Goal: Task Accomplishment & Management: Manage account settings

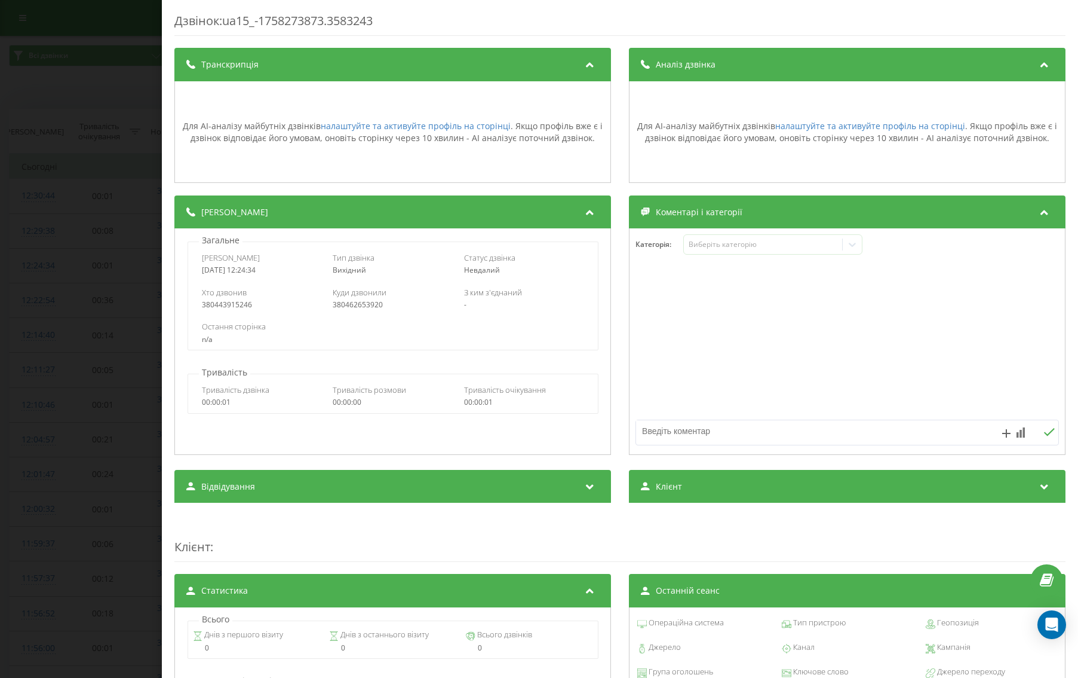
scroll to position [1, 0]
click at [113, 312] on div "Дзвінок : ua15_-1758273873.3583243 Транскрипція Для AI-аналізу майбутніх дзвінк…" at bounding box center [539, 339] width 1078 height 678
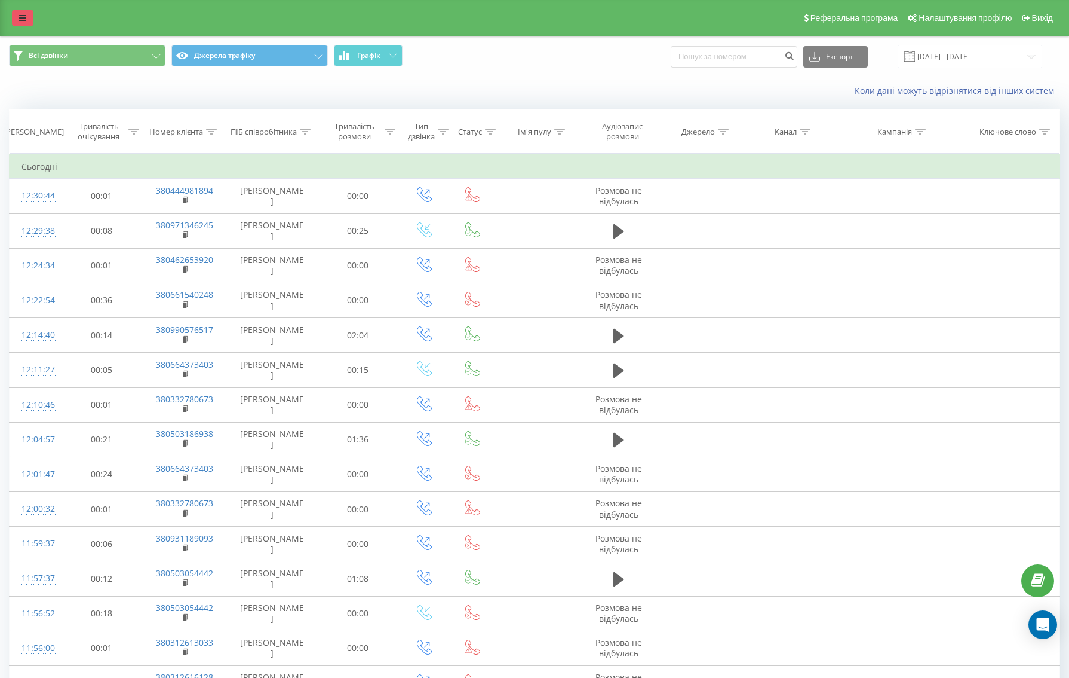
click at [28, 23] on link at bounding box center [23, 18] width 22 height 17
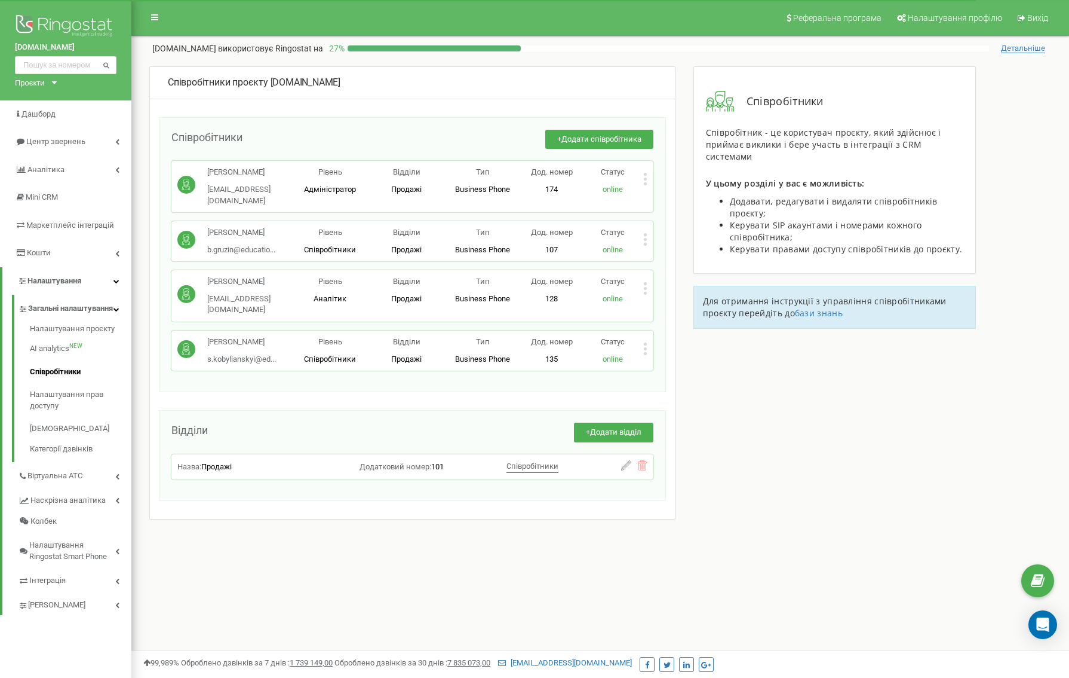
click at [683, 289] on div "Співробітники проєкту [DOMAIN_NAME] Співробітники + Додати співробітника [PERSO…" at bounding box center [600, 331] width 920 height 531
click at [646, 177] on icon at bounding box center [645, 179] width 4 height 13
click at [659, 198] on icon at bounding box center [655, 198] width 9 height 9
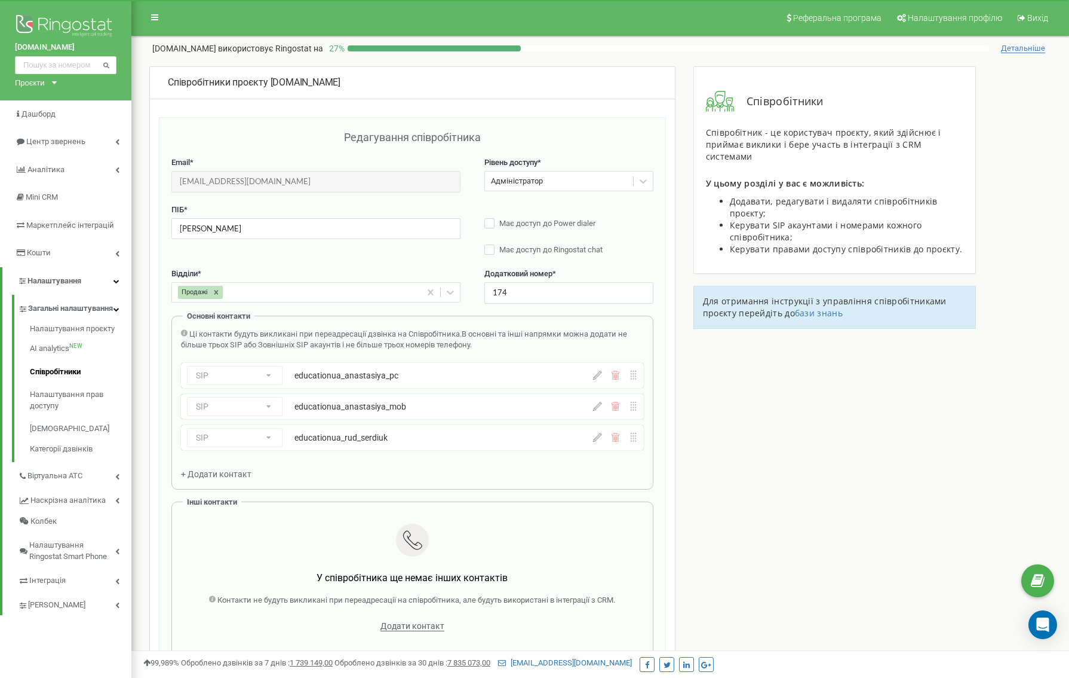
scroll to position [39, 0]
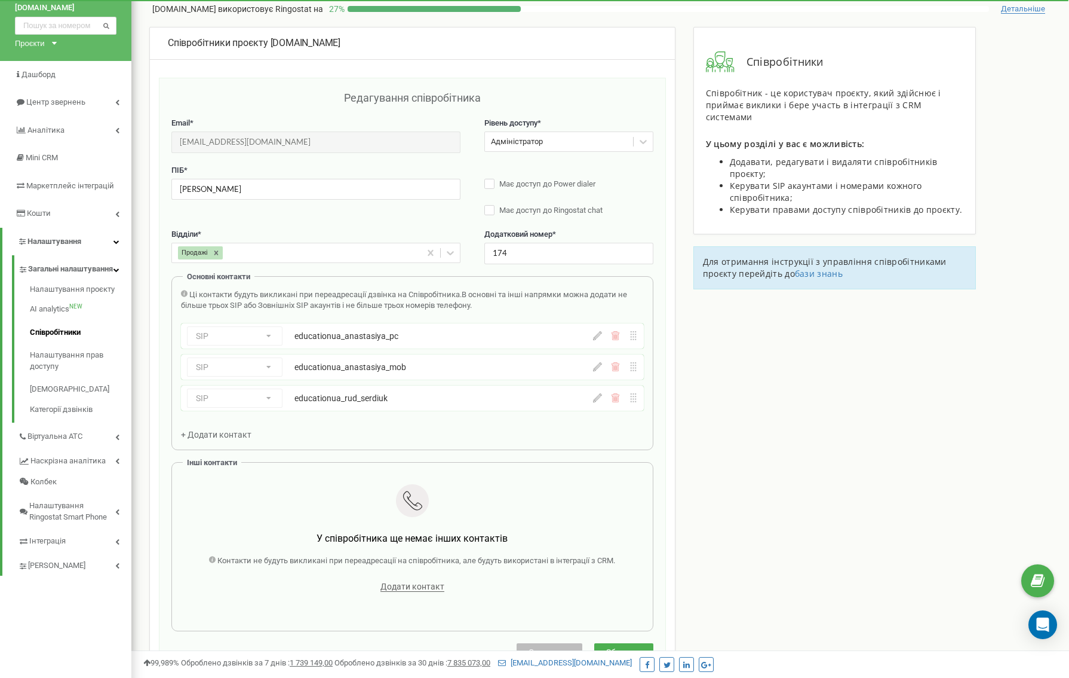
click at [228, 434] on span "+ Додати контакт" at bounding box center [216, 435] width 70 height 10
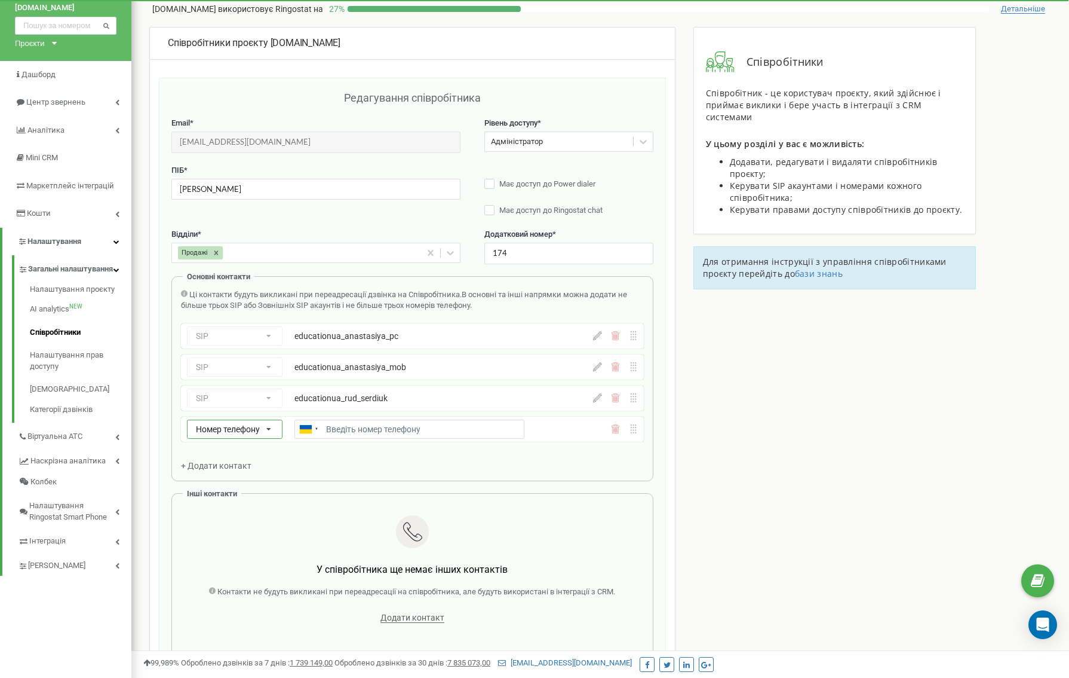
click at [263, 435] on icon at bounding box center [269, 429] width 24 height 19
click at [220, 466] on div "SIP" at bounding box center [235, 463] width 94 height 17
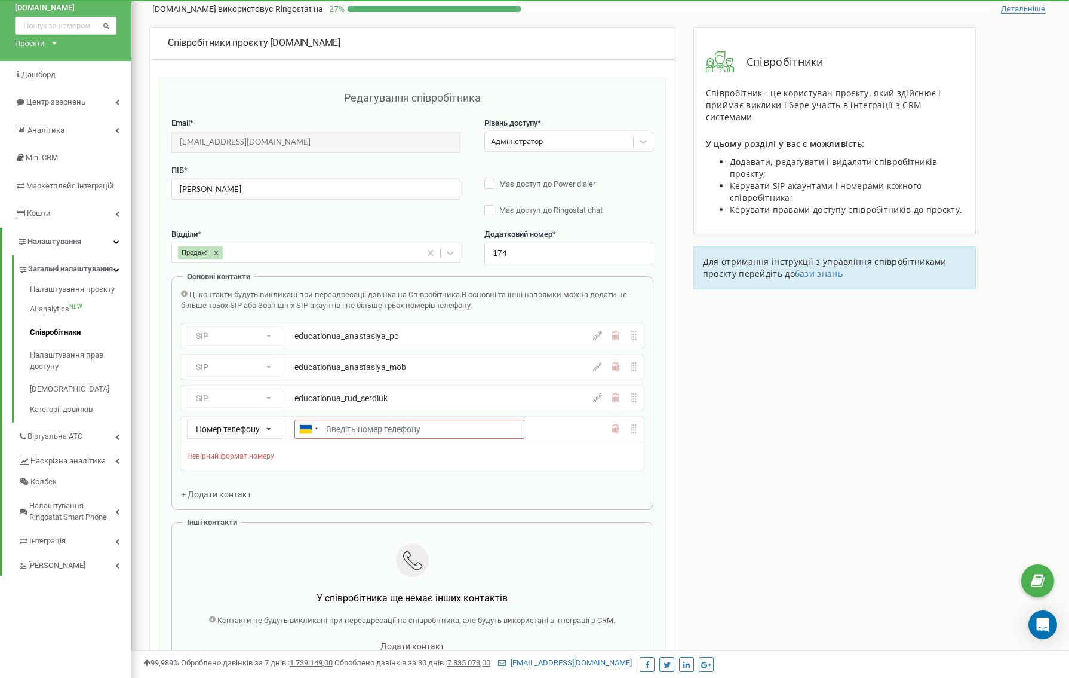
click at [166, 447] on div "Редагування співробітника Email * a.rud@education.ua Email недоступний для реда…" at bounding box center [412, 405] width 507 height 655
click at [261, 399] on div "SIP Номер телефону SIP Зовнішній SIP educationua_rud_serdiuk" at bounding box center [379, 397] width 384 height 19
click at [615, 428] on icon at bounding box center [615, 430] width 1 height 5
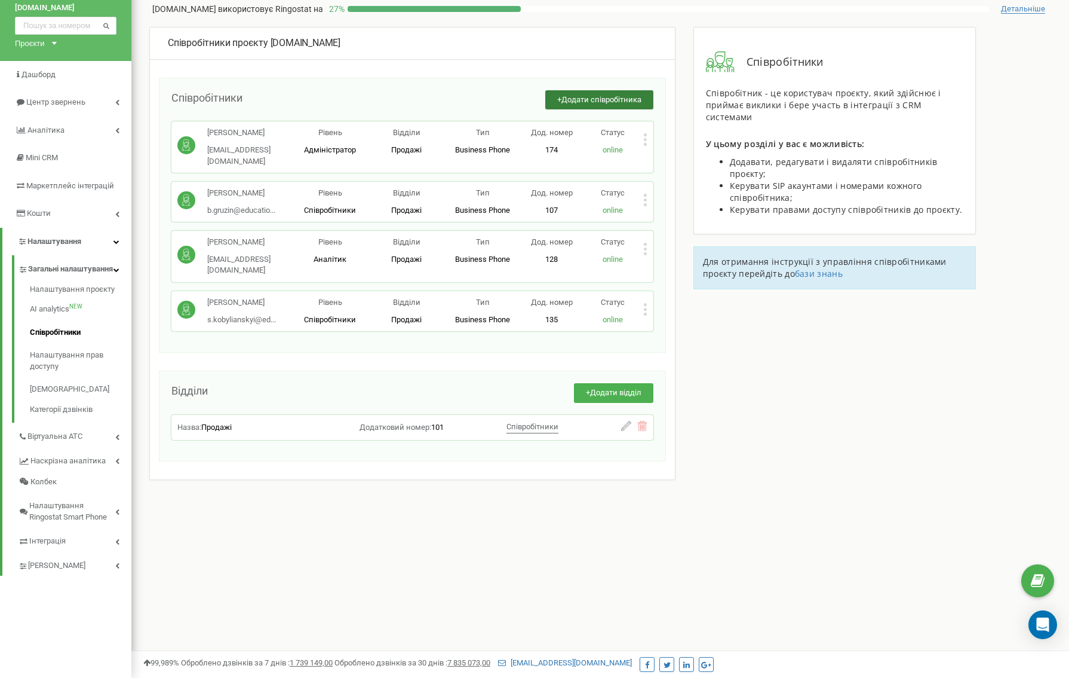
click at [617, 102] on span "Додати співробітника" at bounding box center [602, 99] width 80 height 9
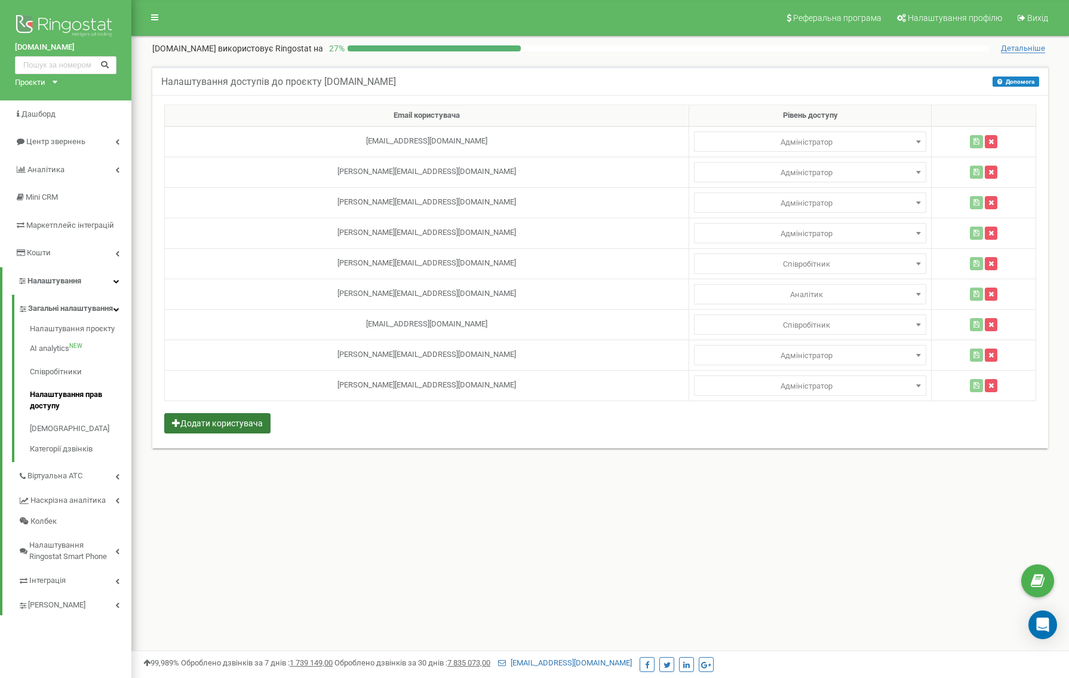
click at [236, 424] on button "Додати користувача" at bounding box center [217, 423] width 106 height 20
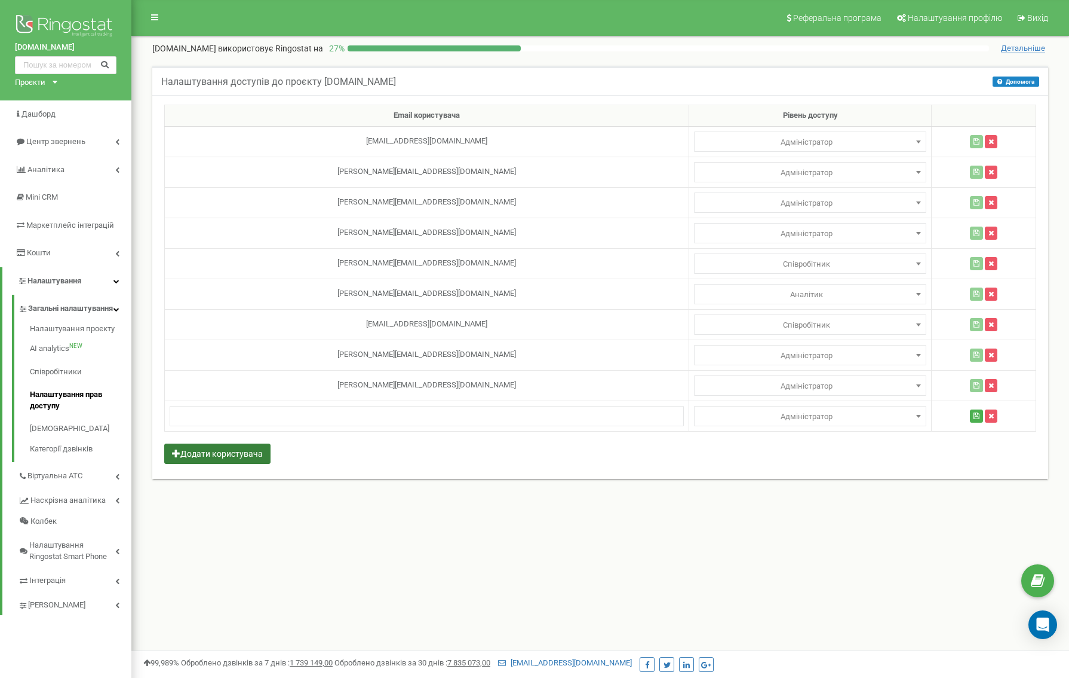
click at [226, 454] on button "Додати користувача" at bounding box center [217, 453] width 106 height 20
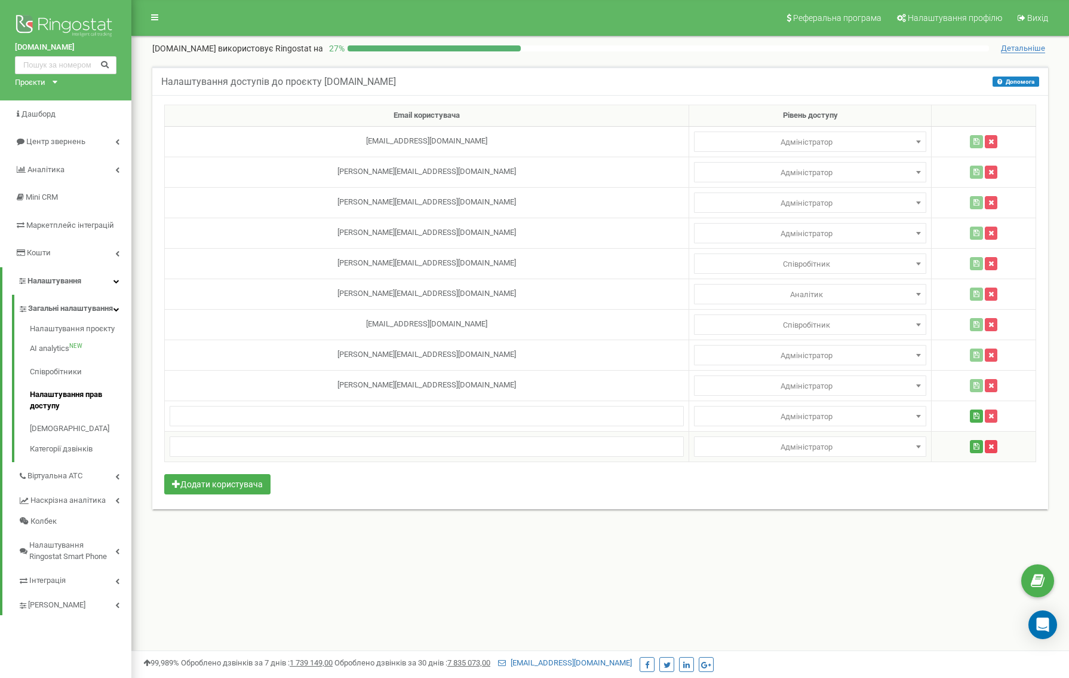
click at [985, 447] on button "button" at bounding box center [991, 446] width 13 height 13
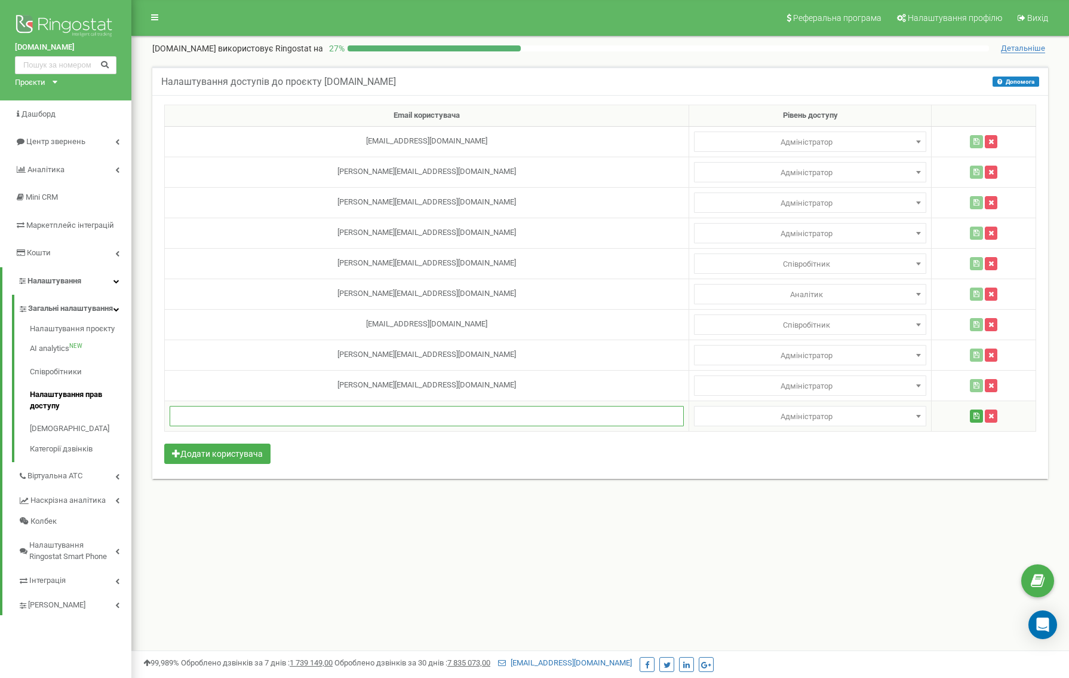
click at [421, 420] on input "text" at bounding box center [427, 416] width 514 height 20
type input "і"
type input "[EMAIL_ADDRESS][DOMAIN_NAME]"
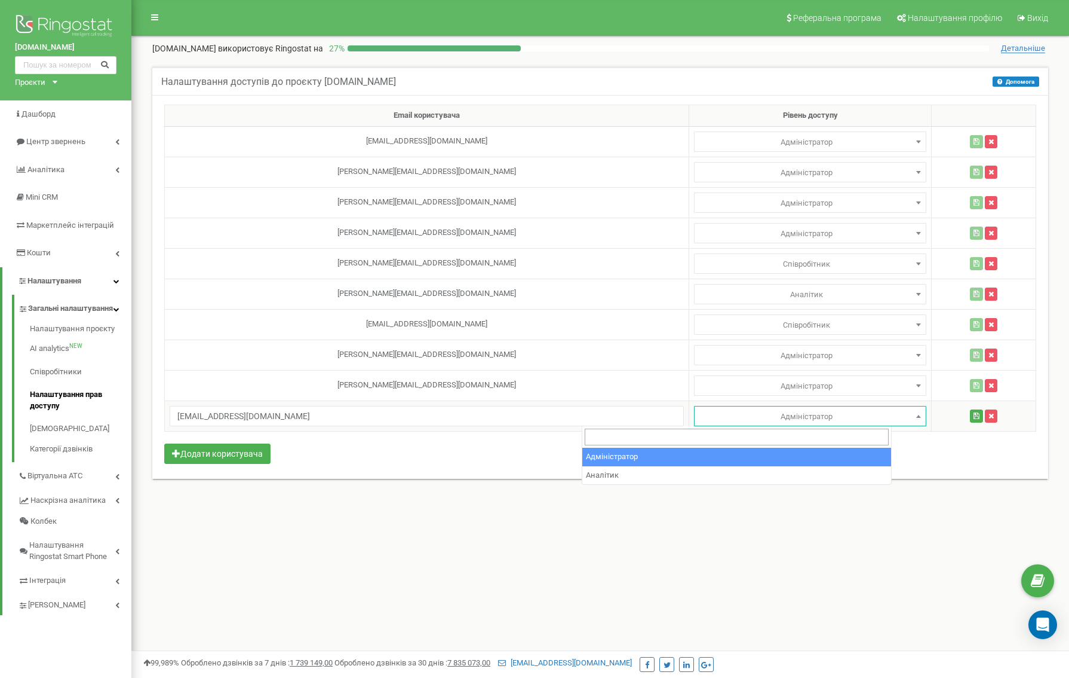
click at [698, 414] on span "Адміністратор" at bounding box center [810, 416] width 224 height 17
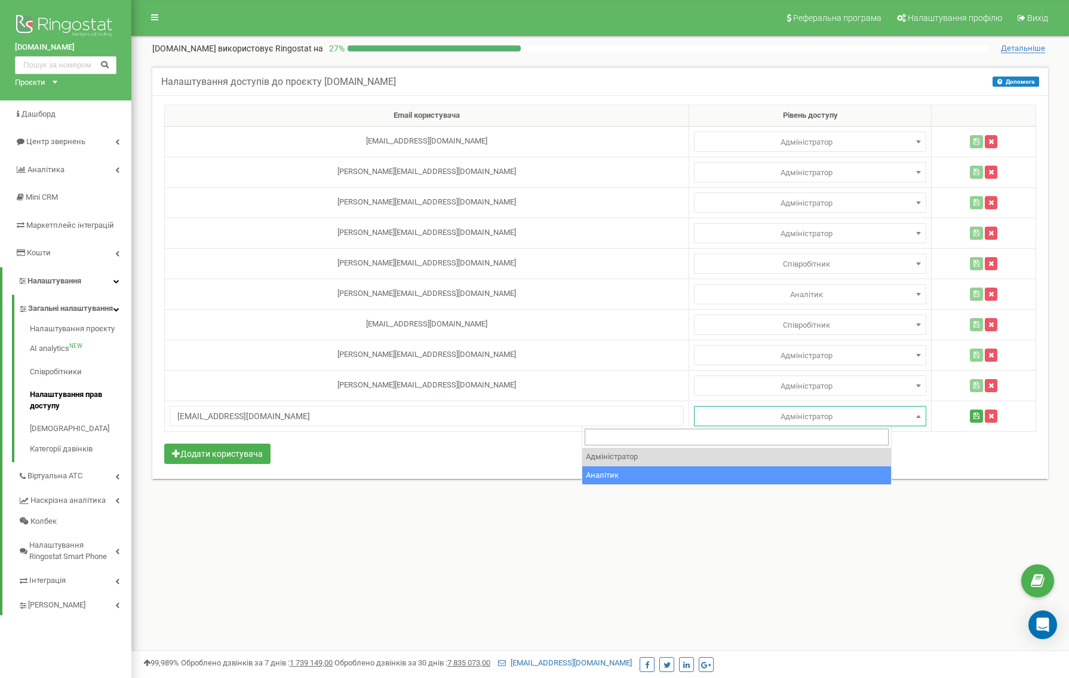
select select "2"
click at [698, 414] on span "Аналітик" at bounding box center [810, 416] width 224 height 17
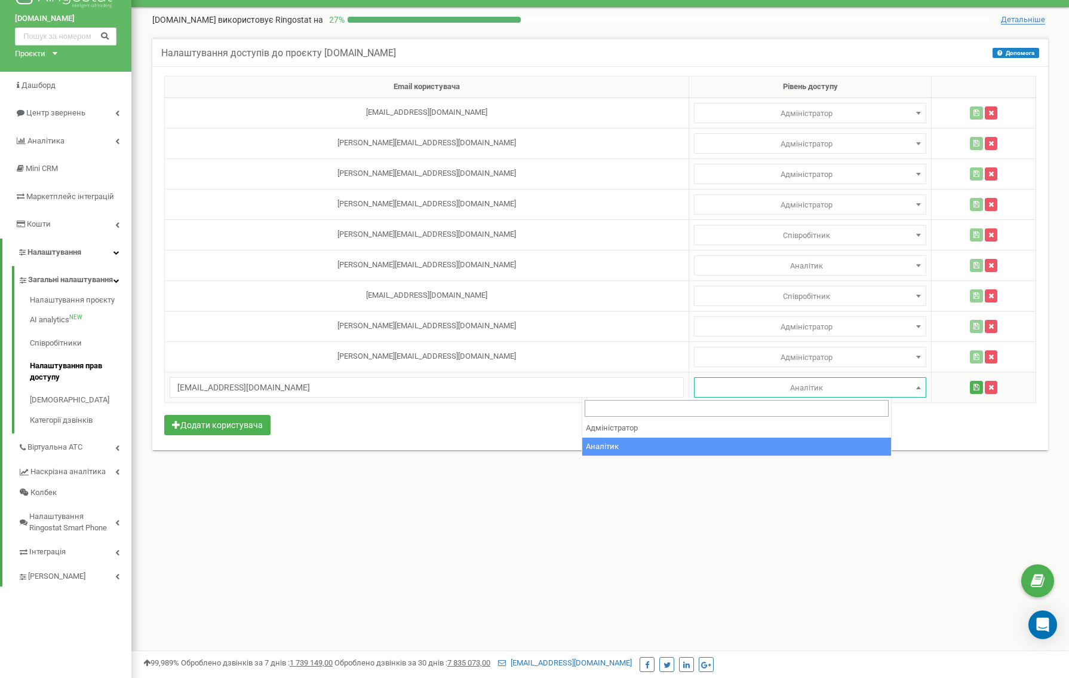
scroll to position [39, 0]
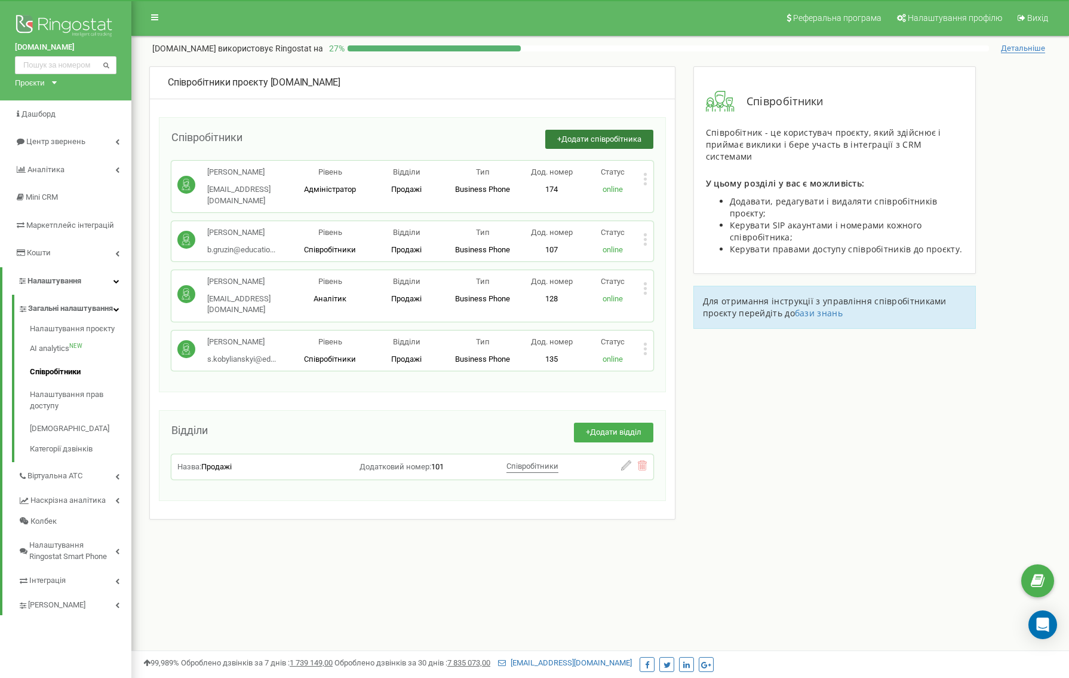
click at [577, 139] on span "Додати співробітника" at bounding box center [602, 138] width 80 height 9
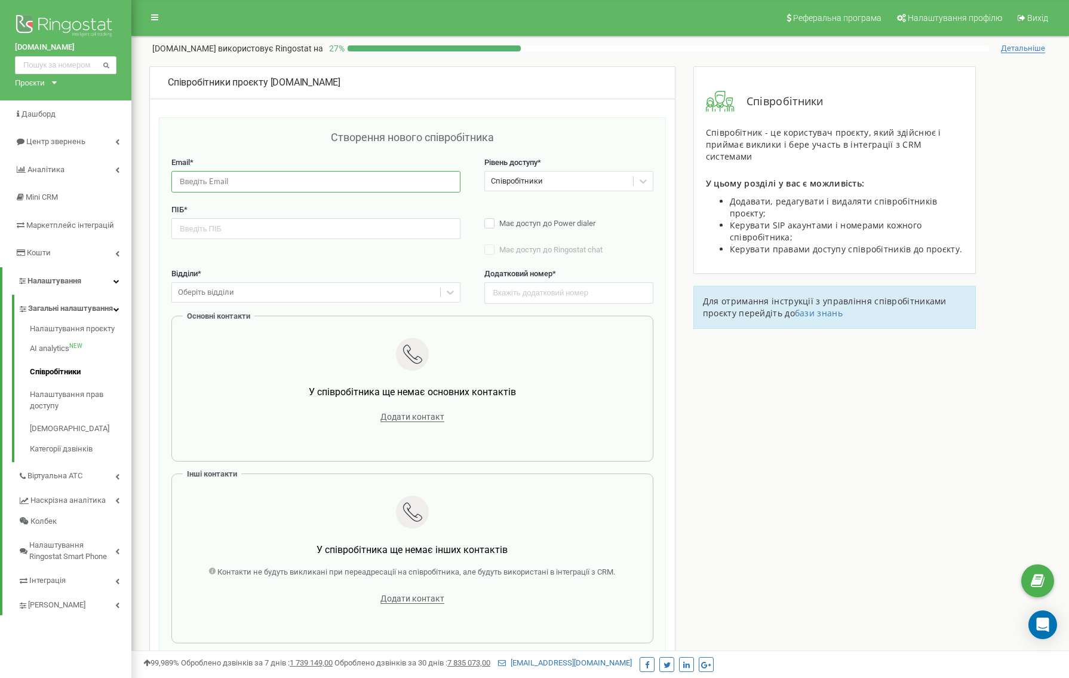
click at [274, 180] on input "email" at bounding box center [315, 181] width 289 height 21
type input "у"
type input "email@projectorbita.com"
click at [640, 182] on icon at bounding box center [643, 181] width 12 height 12
click at [645, 182] on icon at bounding box center [643, 181] width 7 height 4
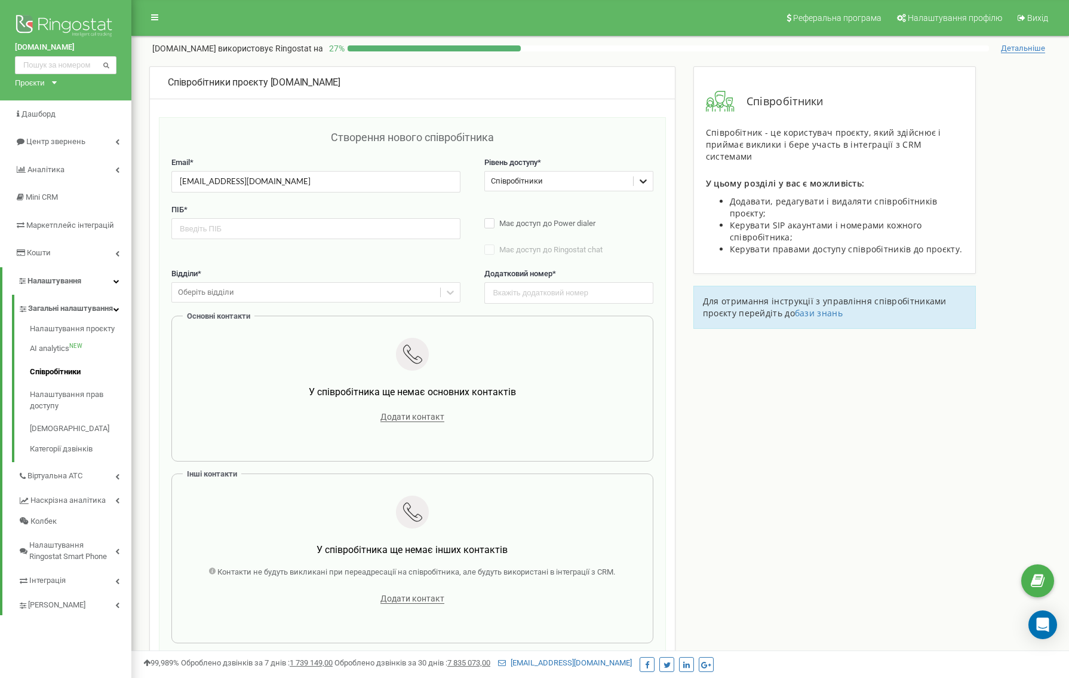
click at [645, 182] on icon at bounding box center [643, 181] width 7 height 4
click at [663, 183] on div "Створення нового співробітника Email * email@projectorbita.com Рівень доступу *…" at bounding box center [412, 401] width 507 height 568
click at [642, 177] on icon at bounding box center [643, 181] width 12 height 12
click at [669, 182] on div "Співробітники проєкту education.ua Створення нового співробітника Email * email…" at bounding box center [412, 439] width 526 height 746
click at [339, 236] on input "text" at bounding box center [315, 228] width 289 height 21
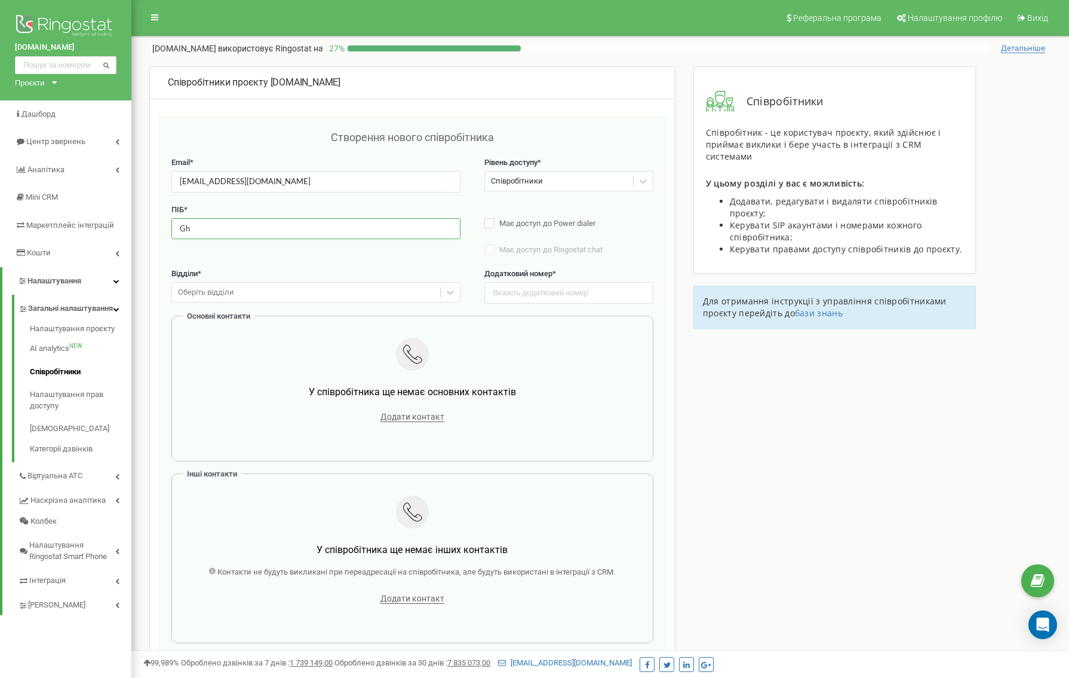
type input "G"
type input "Прізвище Імʼя"
click at [306, 294] on div "Оберіть відділи" at bounding box center [306, 292] width 268 height 19
click at [246, 311] on div "Продажі" at bounding box center [315, 315] width 289 height 21
click at [519, 295] on input "text" at bounding box center [569, 292] width 168 height 21
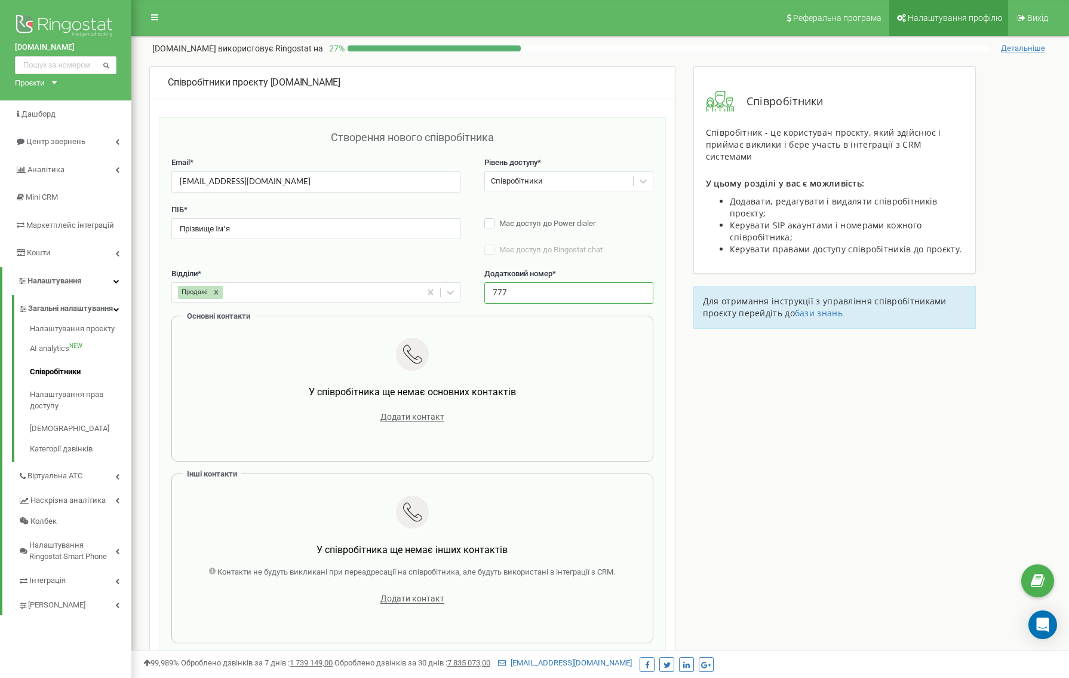
type input "777"
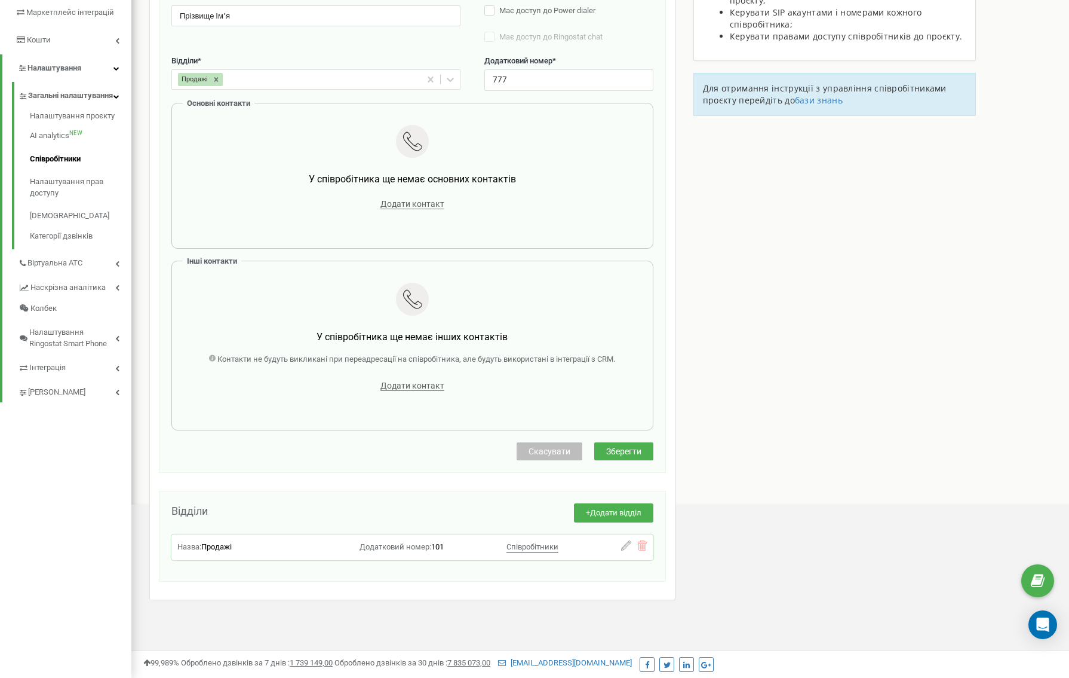
click at [554, 452] on span "Скасувати" at bounding box center [550, 451] width 42 height 10
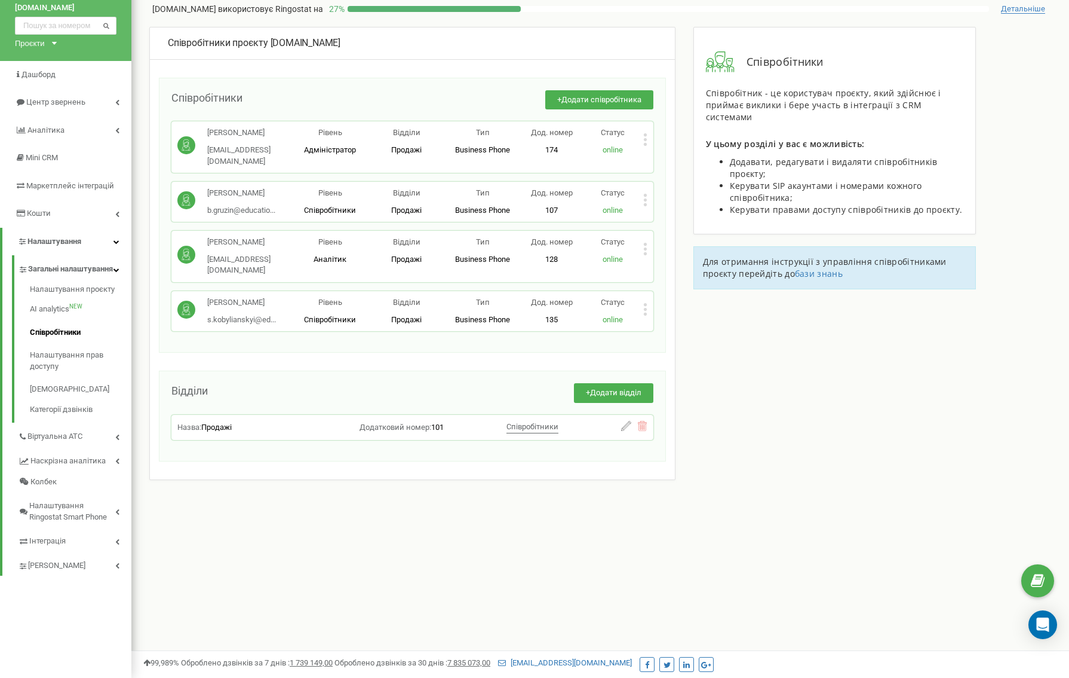
click at [643, 303] on icon at bounding box center [645, 309] width 4 height 13
click at [53, 363] on link "Налаштування прав доступу" at bounding box center [81, 361] width 102 height 34
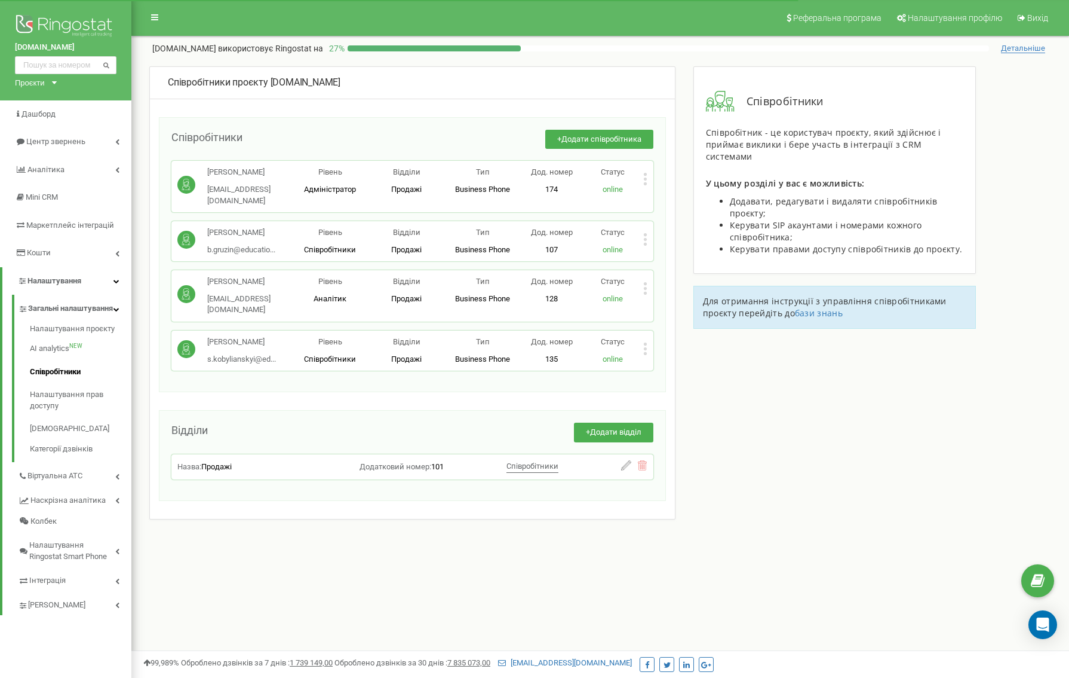
click at [642, 336] on p "Статус" at bounding box center [613, 341] width 61 height 11
click at [642, 336] on div "Статус online" at bounding box center [613, 350] width 61 height 28
click at [644, 342] on icon at bounding box center [645, 348] width 4 height 13
click at [662, 364] on span "Редагувати" at bounding box center [683, 368] width 47 height 8
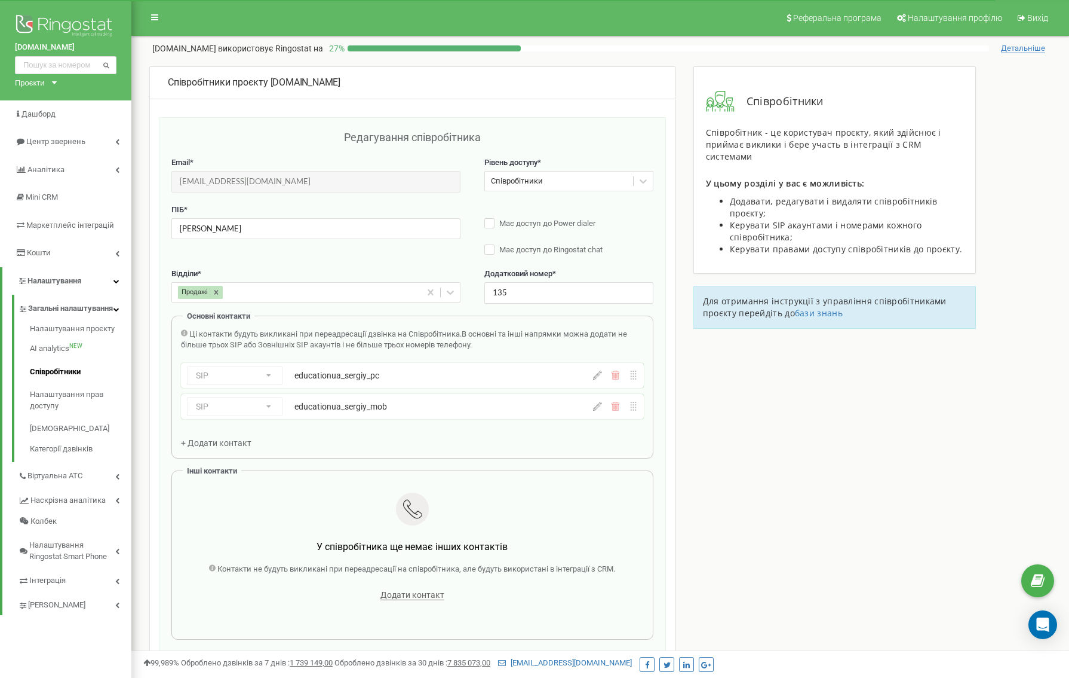
scroll to position [39, 0]
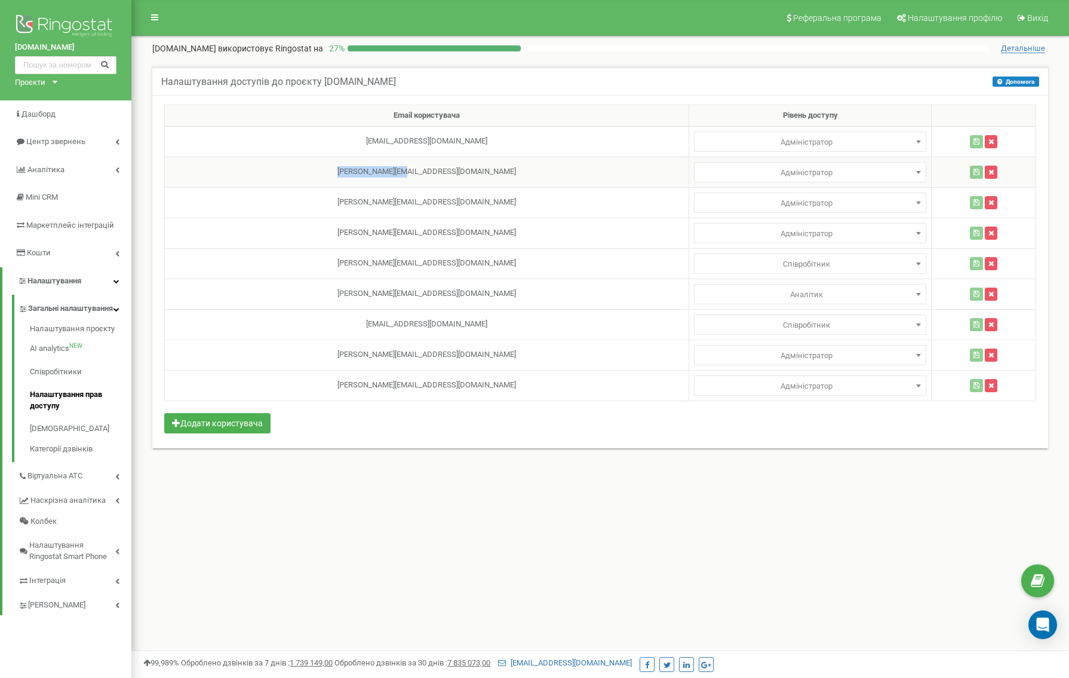
drag, startPoint x: 407, startPoint y: 173, endPoint x: 326, endPoint y: 173, distance: 81.3
click at [326, 173] on td "[PERSON_NAME][EMAIL_ADDRESS][DOMAIN_NAME]" at bounding box center [427, 172] width 525 height 30
copy td "[PERSON_NAME][EMAIL_ADDRESS][DOMAIN_NAME]"
drag, startPoint x: 402, startPoint y: 206, endPoint x: 329, endPoint y: 206, distance: 73.5
click at [329, 206] on td "[PERSON_NAME][EMAIL_ADDRESS][DOMAIN_NAME]" at bounding box center [427, 202] width 525 height 30
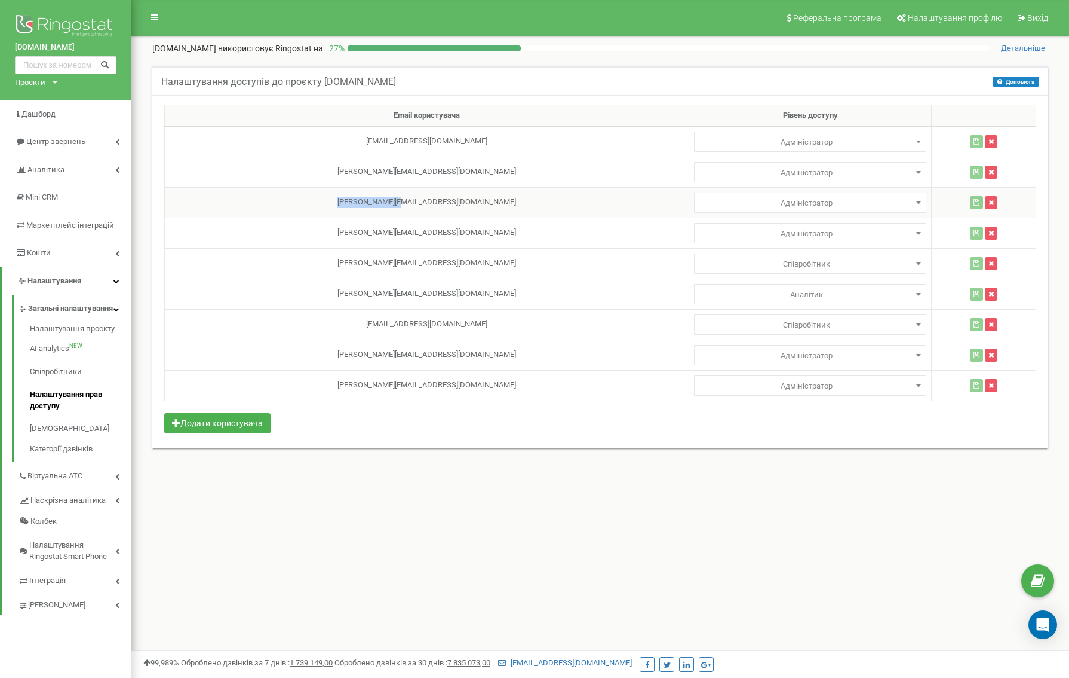
copy td "[PERSON_NAME][EMAIL_ADDRESS][DOMAIN_NAME]"
click at [104, 484] on link "Віртуальна АТС" at bounding box center [75, 474] width 114 height 24
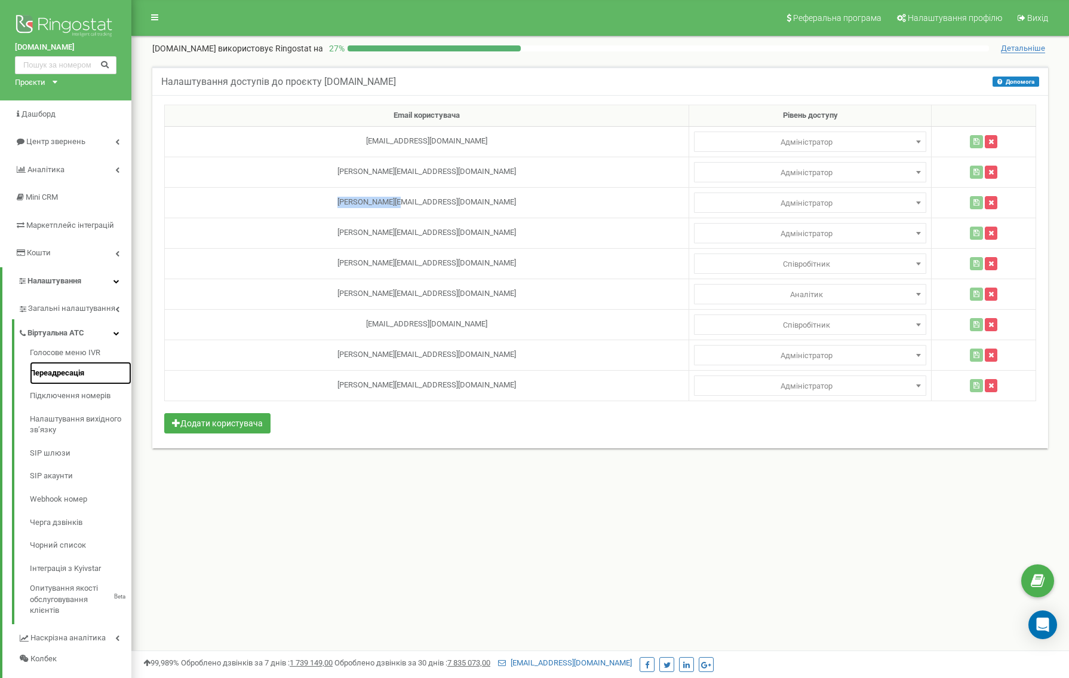
click at [76, 376] on link "Переадресація" at bounding box center [81, 372] width 102 height 23
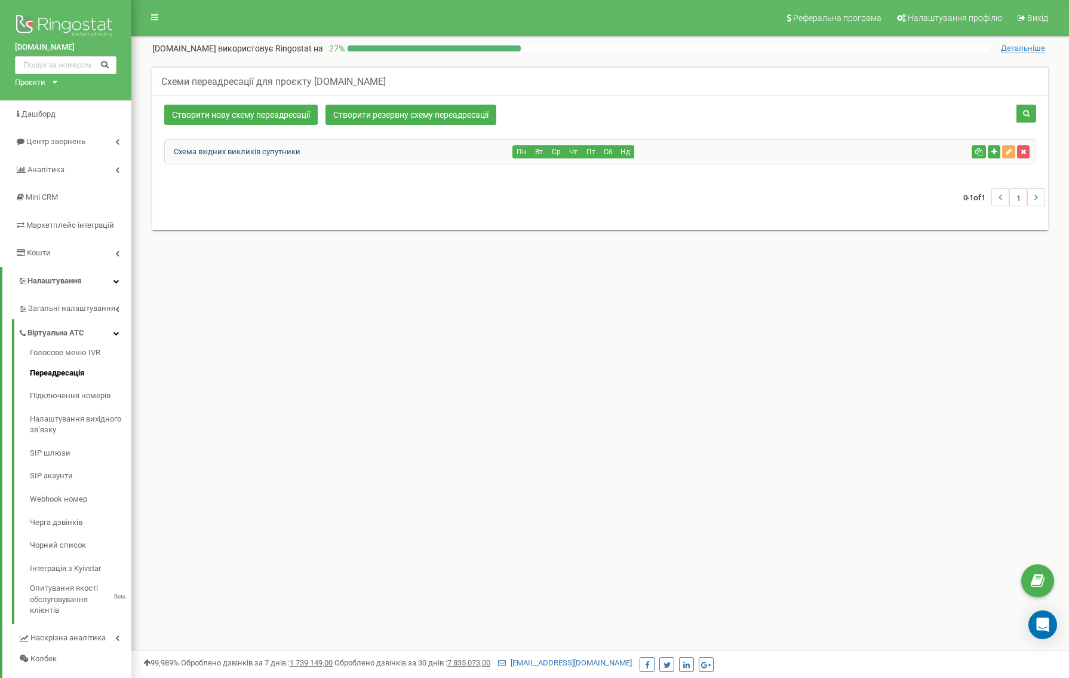
click at [252, 155] on link "Схема вхідних викликів супутники" at bounding box center [233, 151] width 136 height 9
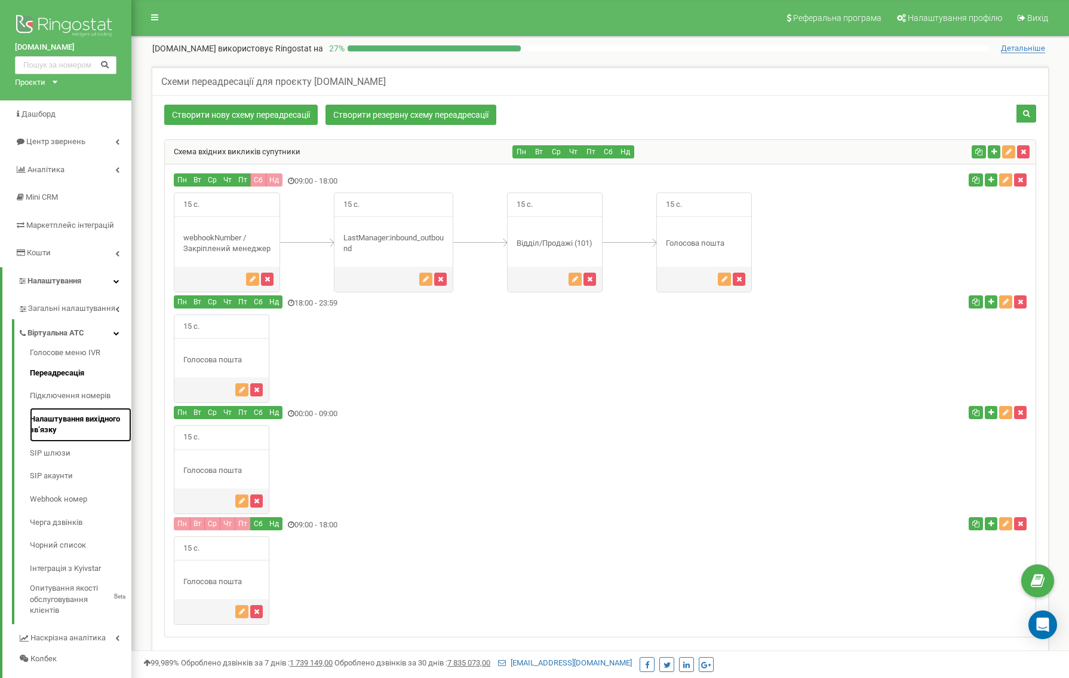
click at [82, 416] on link "Налаштування вихідного зв’язку" at bounding box center [81, 424] width 102 height 34
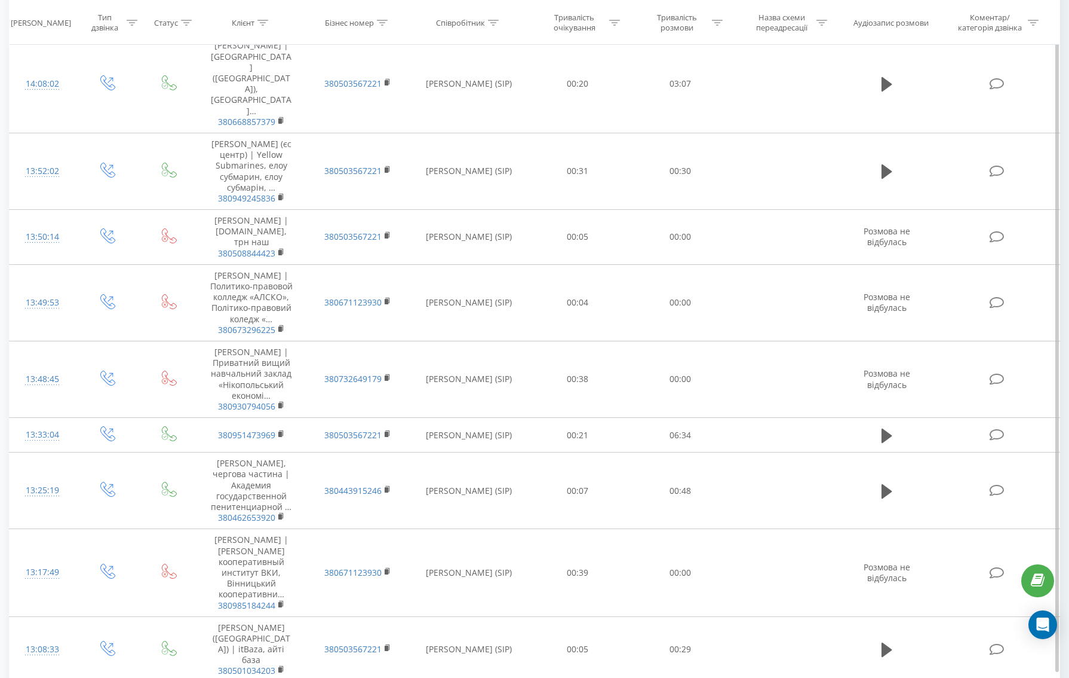
scroll to position [1158, 0]
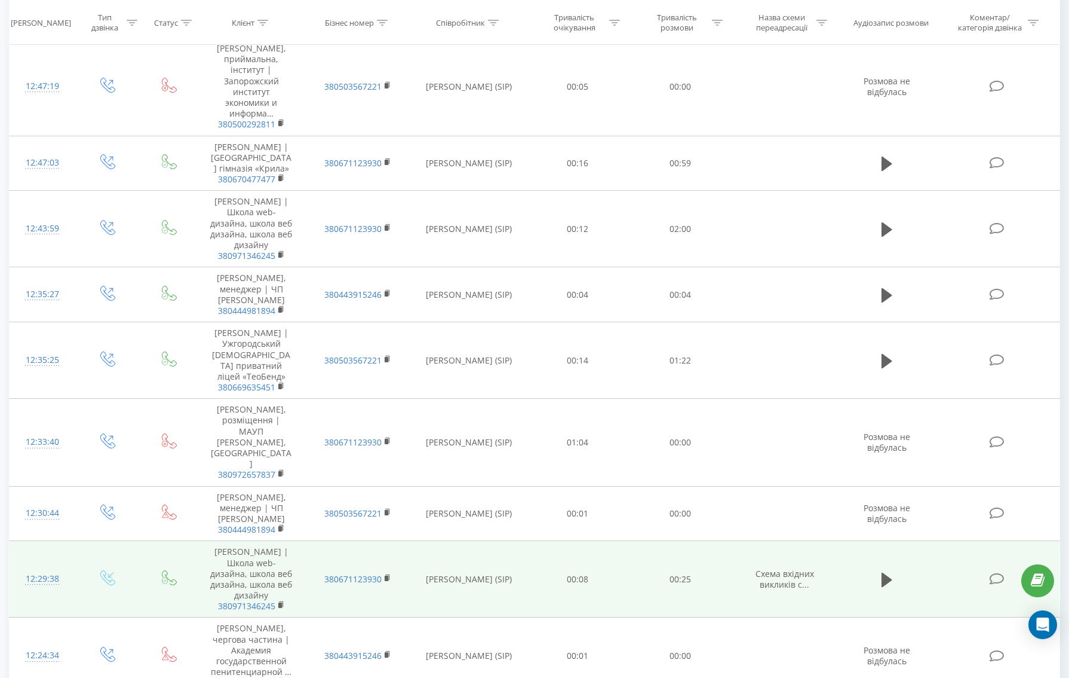
scroll to position [2249, 0]
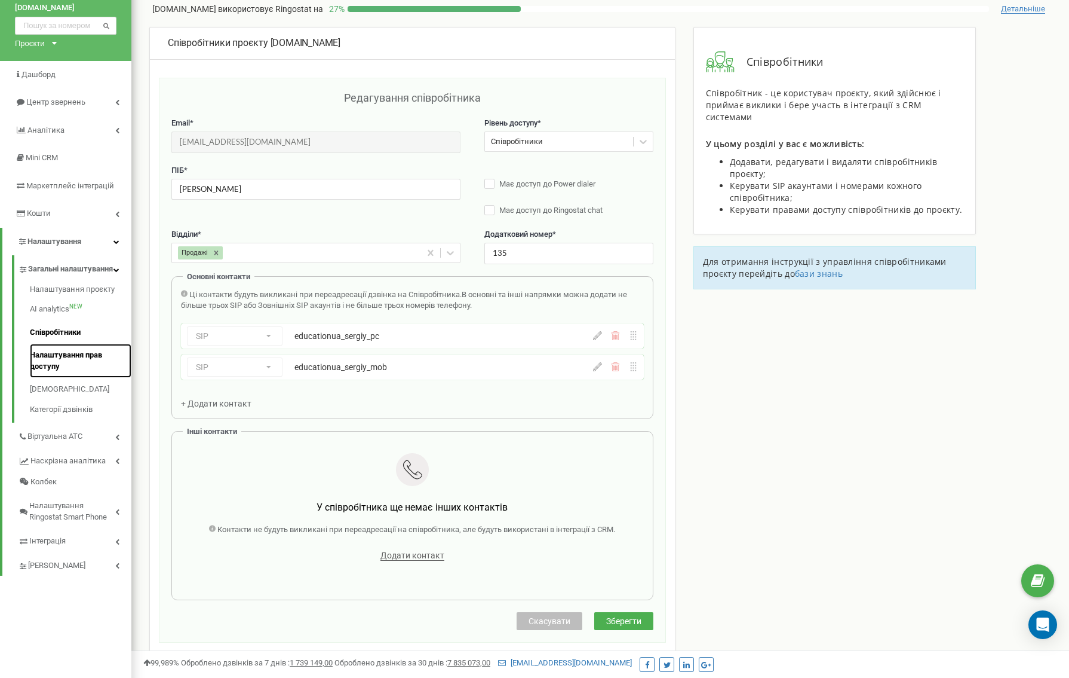
click at [59, 364] on link "Налаштування прав доступу" at bounding box center [81, 361] width 102 height 34
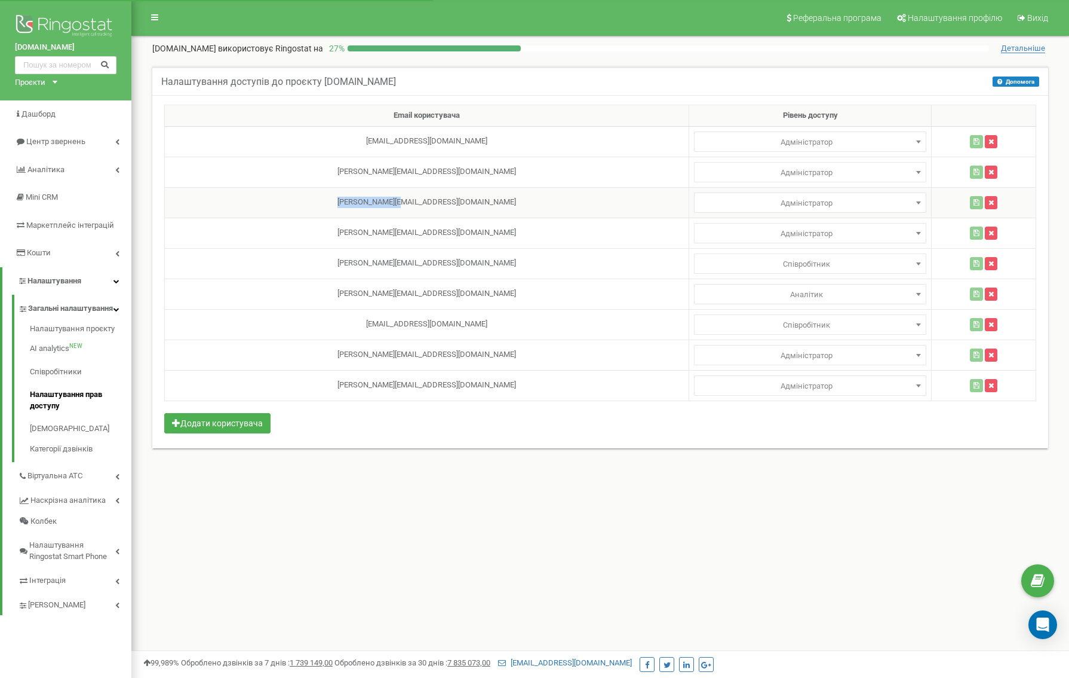
drag, startPoint x: 407, startPoint y: 198, endPoint x: 332, endPoint y: 198, distance: 75.9
click at [332, 198] on td "[PERSON_NAME][EMAIL_ADDRESS][DOMAIN_NAME]" at bounding box center [427, 202] width 525 height 30
copy td "[PERSON_NAME][EMAIL_ADDRESS][DOMAIN_NAME]"
